Goal: Information Seeking & Learning: Learn about a topic

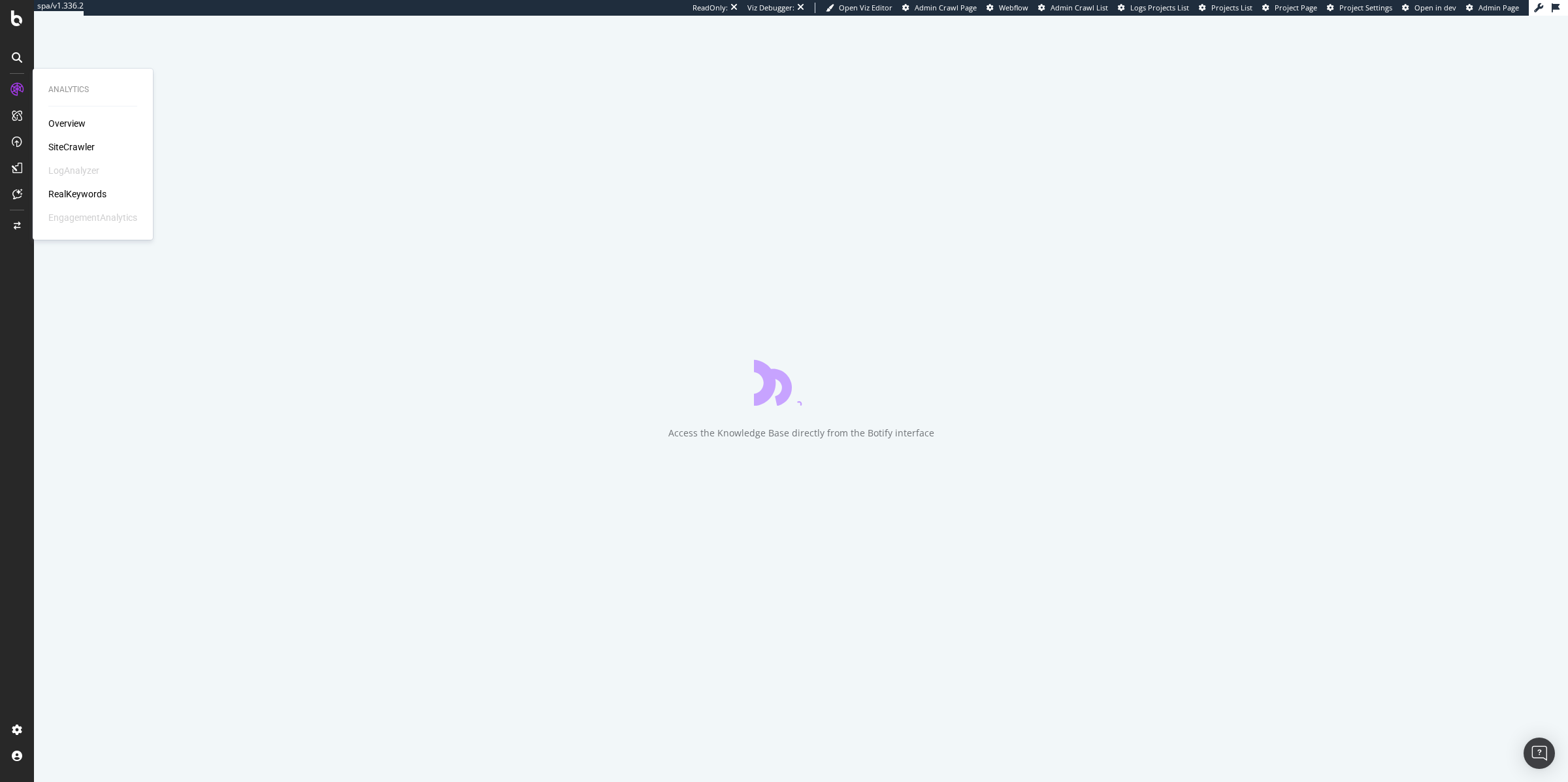
click at [83, 191] on div "RealKeywords" at bounding box center [77, 195] width 58 height 13
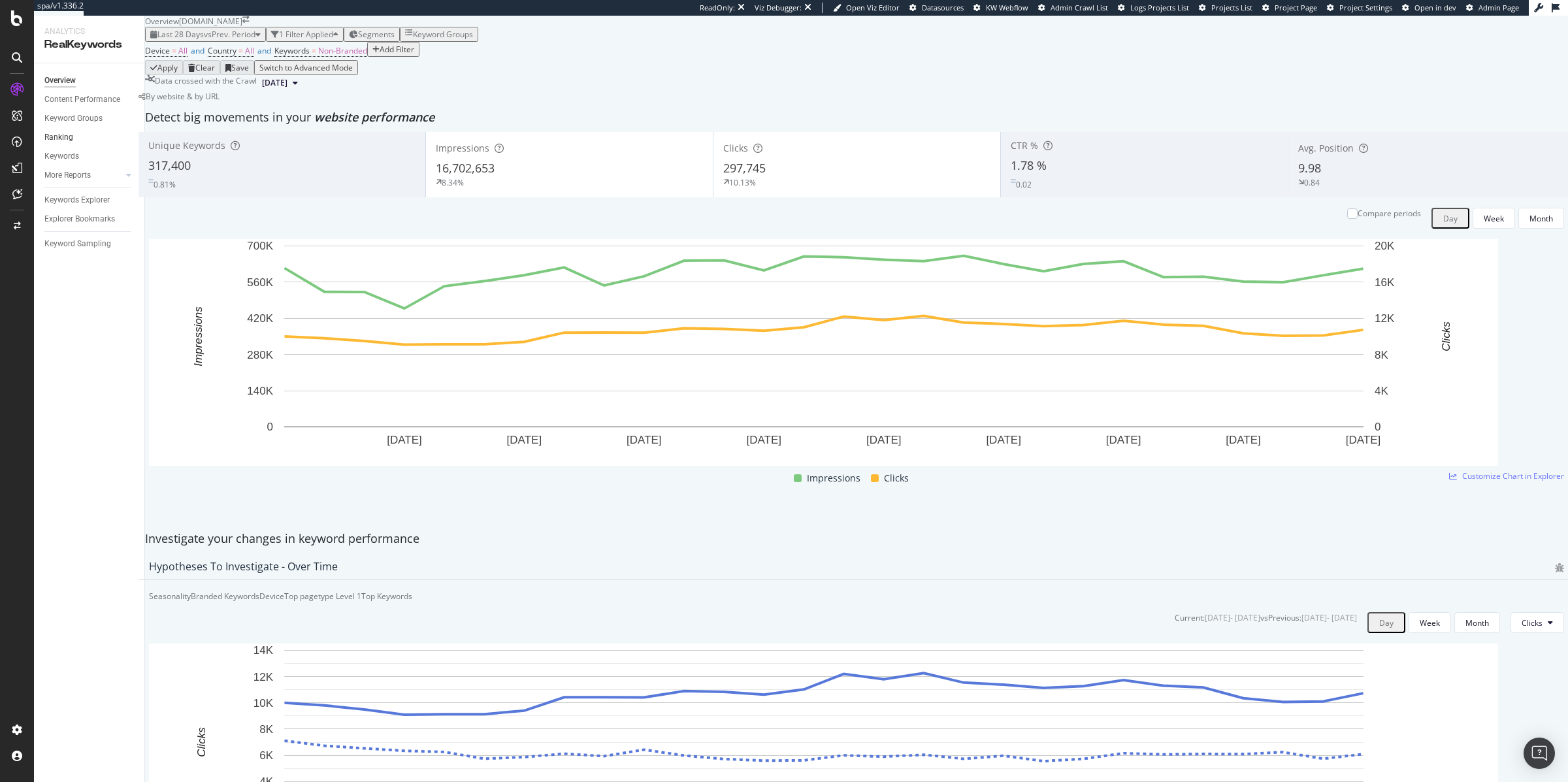
click at [83, 136] on link "Ranking" at bounding box center [89, 137] width 91 height 13
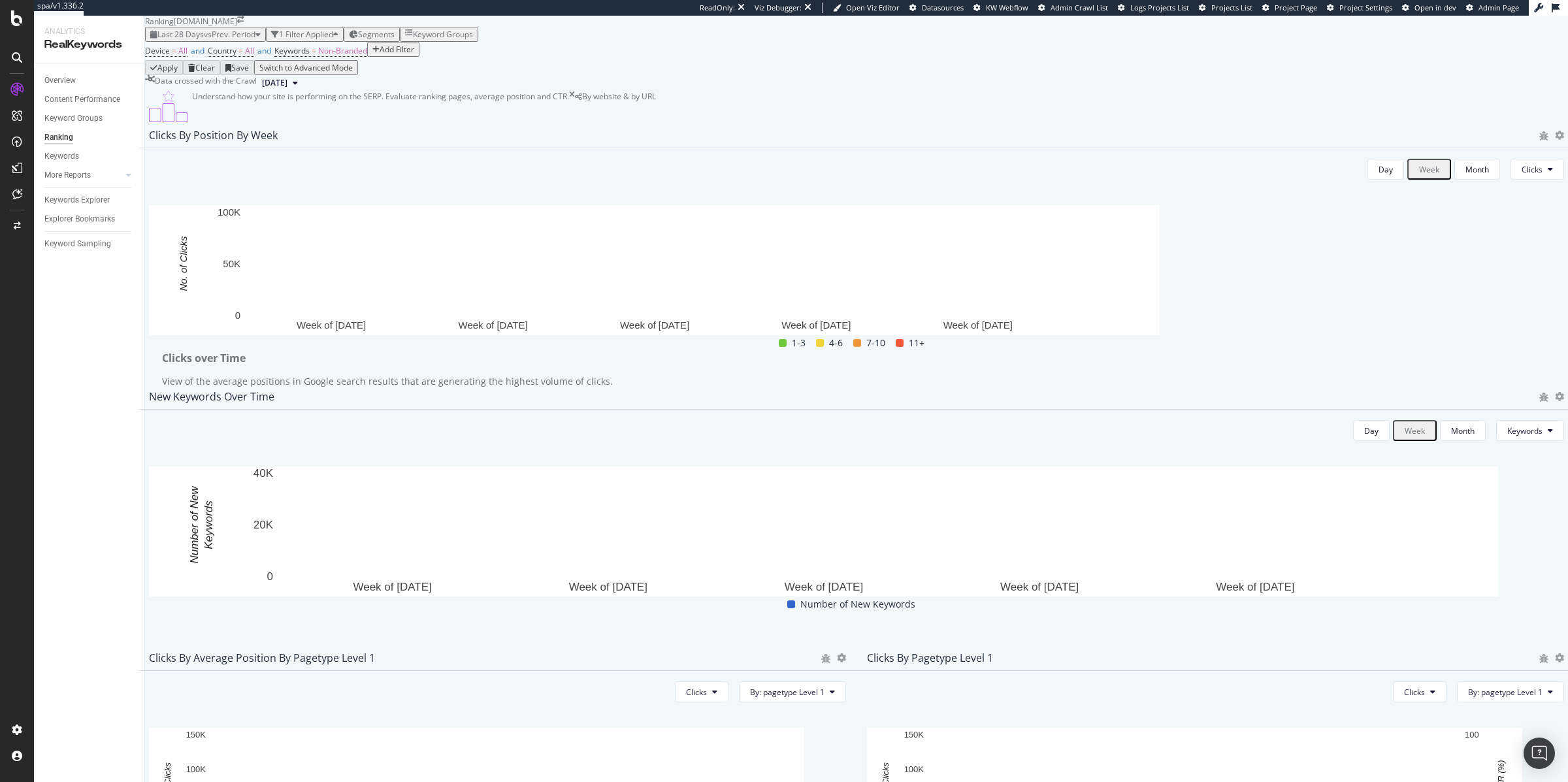
scroll to position [870, 0]
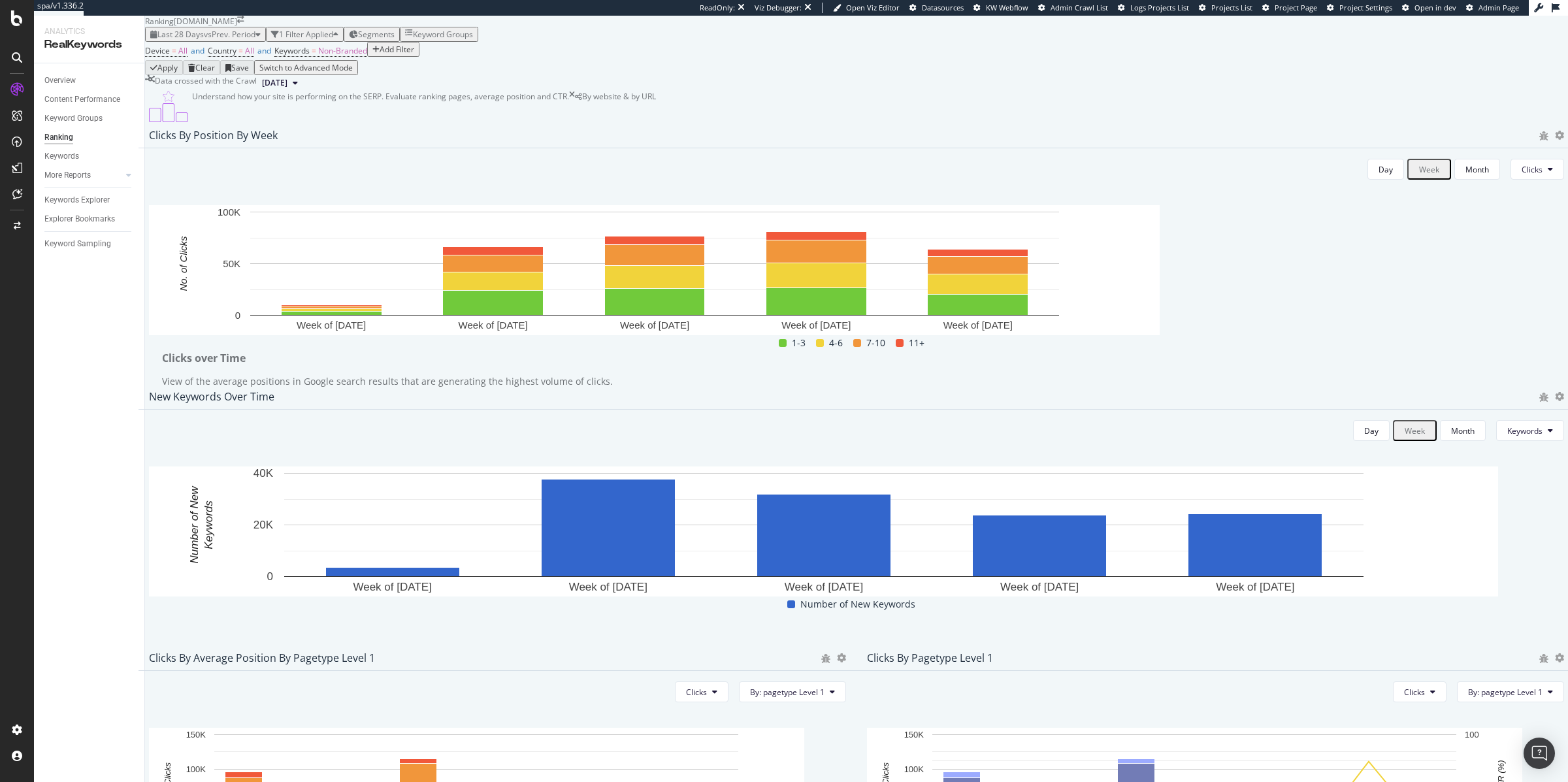
copy p "This chart identifies opportunities to capture additional clicks by segment by …"
